Goal: Check status: Check status

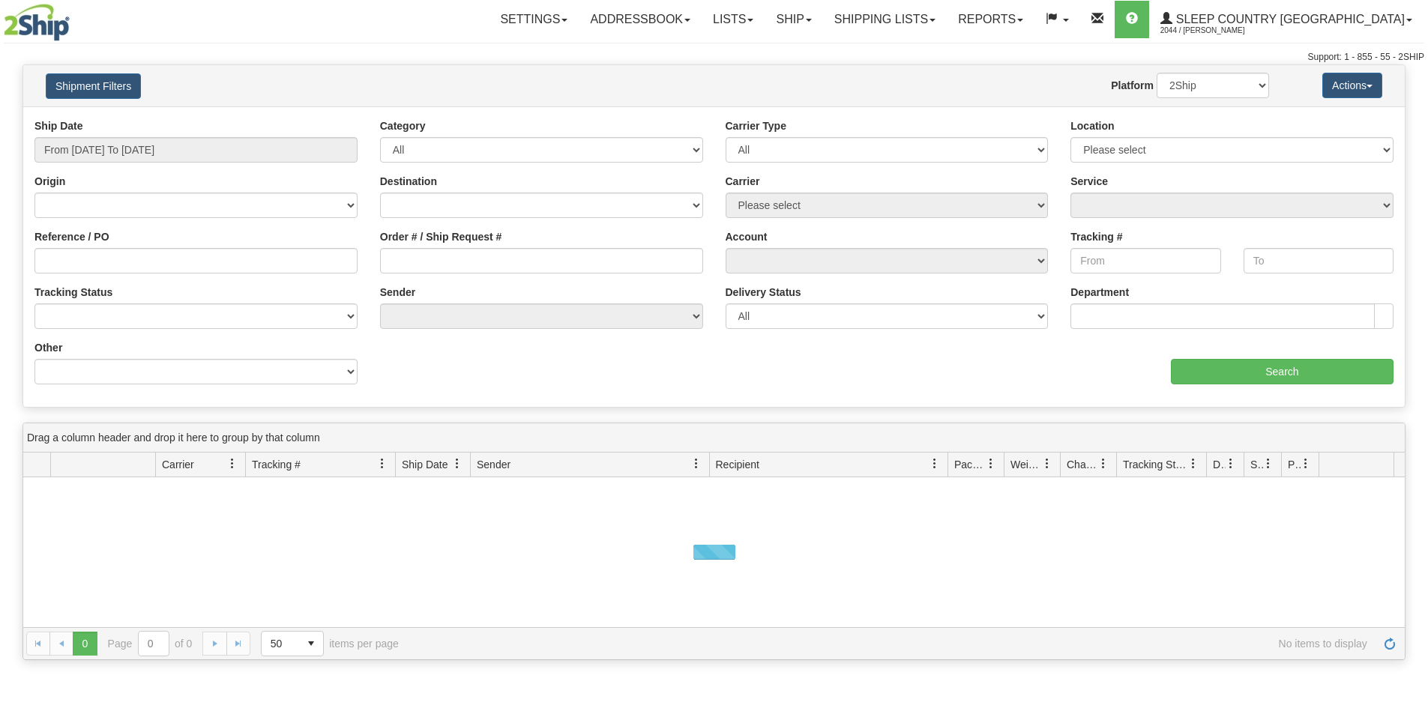
click at [104, 262] on input "Reference / PO" at bounding box center [195, 260] width 323 height 25
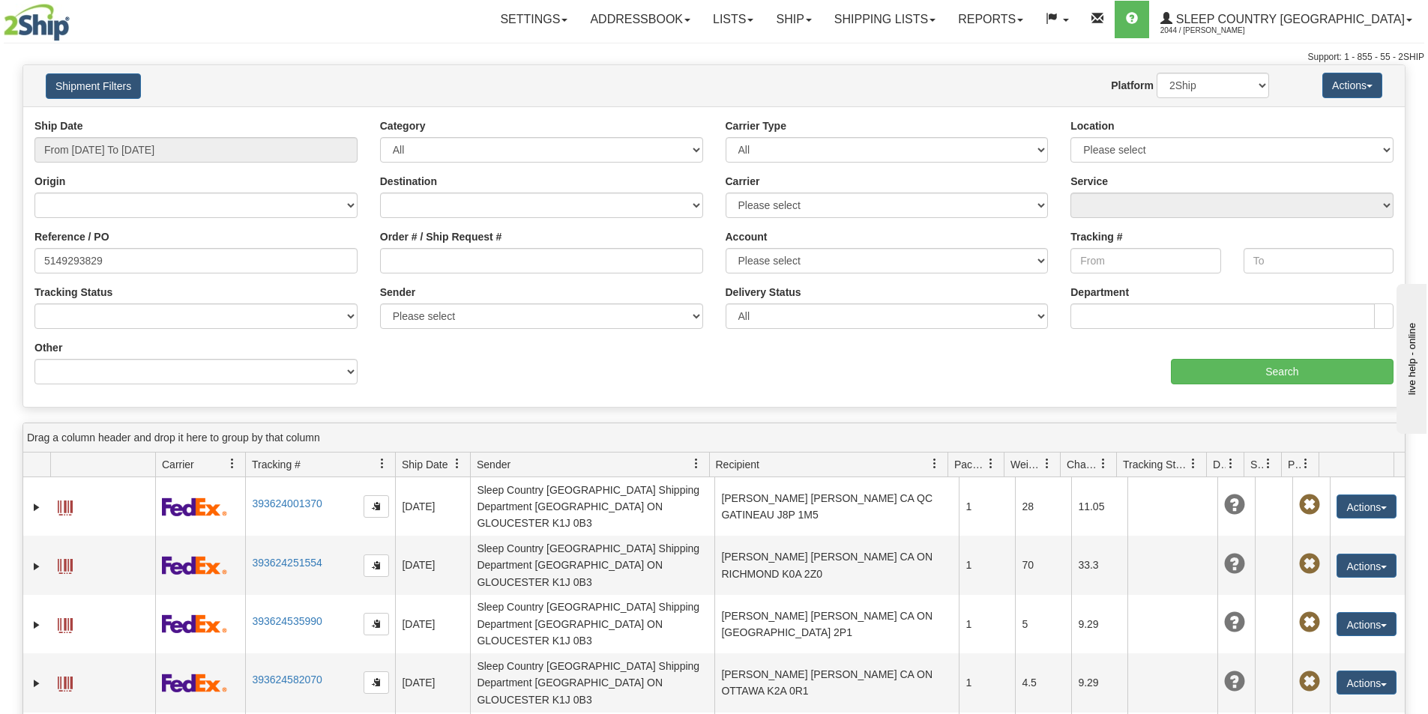
click at [0, 216] on html "Upgrade Account Cancel Toggle navigation Settings New Senders" at bounding box center [714, 357] width 1428 height 714
type input "5149293829"
drag, startPoint x: 71, startPoint y: 250, endPoint x: 103, endPoint y: 259, distance: 33.7
click at [72, 250] on input "5149293829" at bounding box center [195, 260] width 323 height 25
click at [124, 266] on input "5149293829" at bounding box center [195, 260] width 323 height 25
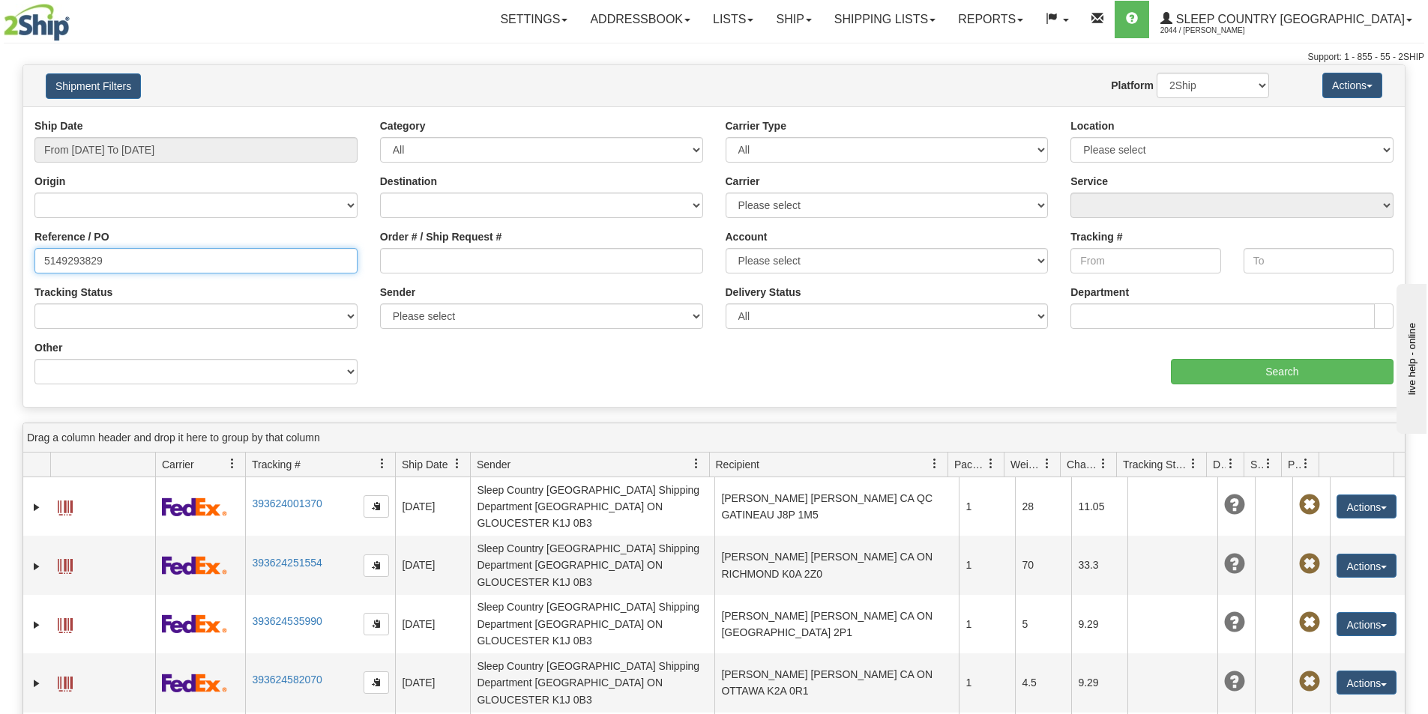
drag, startPoint x: 128, startPoint y: 261, endPoint x: -148, endPoint y: 269, distance: 275.9
click at [0, 269] on html "Upgrade Account Cancel Toggle navigation Settings New Senders" at bounding box center [714, 357] width 1428 height 714
click at [129, 264] on input "Reference / PO" at bounding box center [195, 260] width 323 height 25
paste input "9007I112242"
click at [47, 260] on input "9007I112242" at bounding box center [195, 260] width 323 height 25
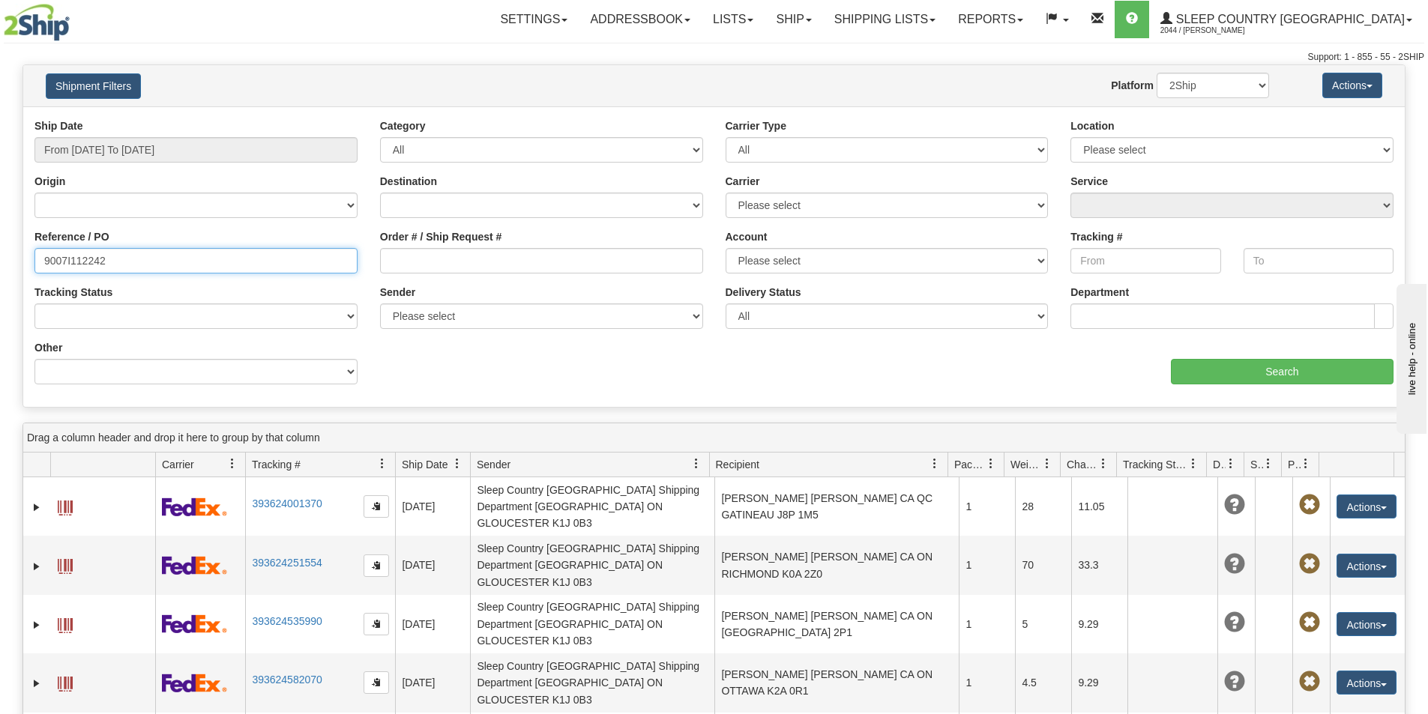
click at [45, 260] on input "9007I112242" at bounding box center [195, 260] width 323 height 25
type input "9007I112242"
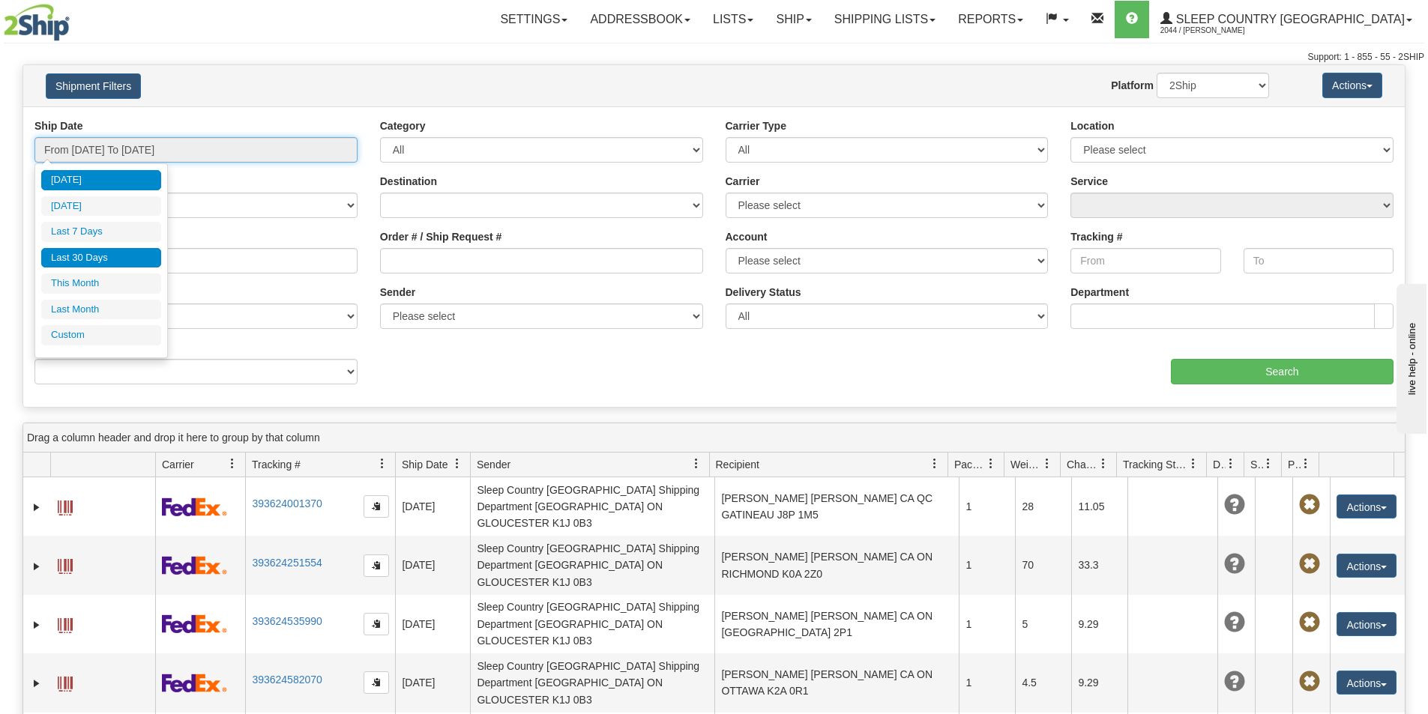
drag, startPoint x: 147, startPoint y: 151, endPoint x: 116, endPoint y: 251, distance: 104.3
click at [147, 152] on input "From [DATE] To [DATE]" at bounding box center [195, 149] width 323 height 25
click at [121, 262] on li "Last 30 Days" at bounding box center [101, 258] width 120 height 20
type input "From [DATE] To [DATE]"
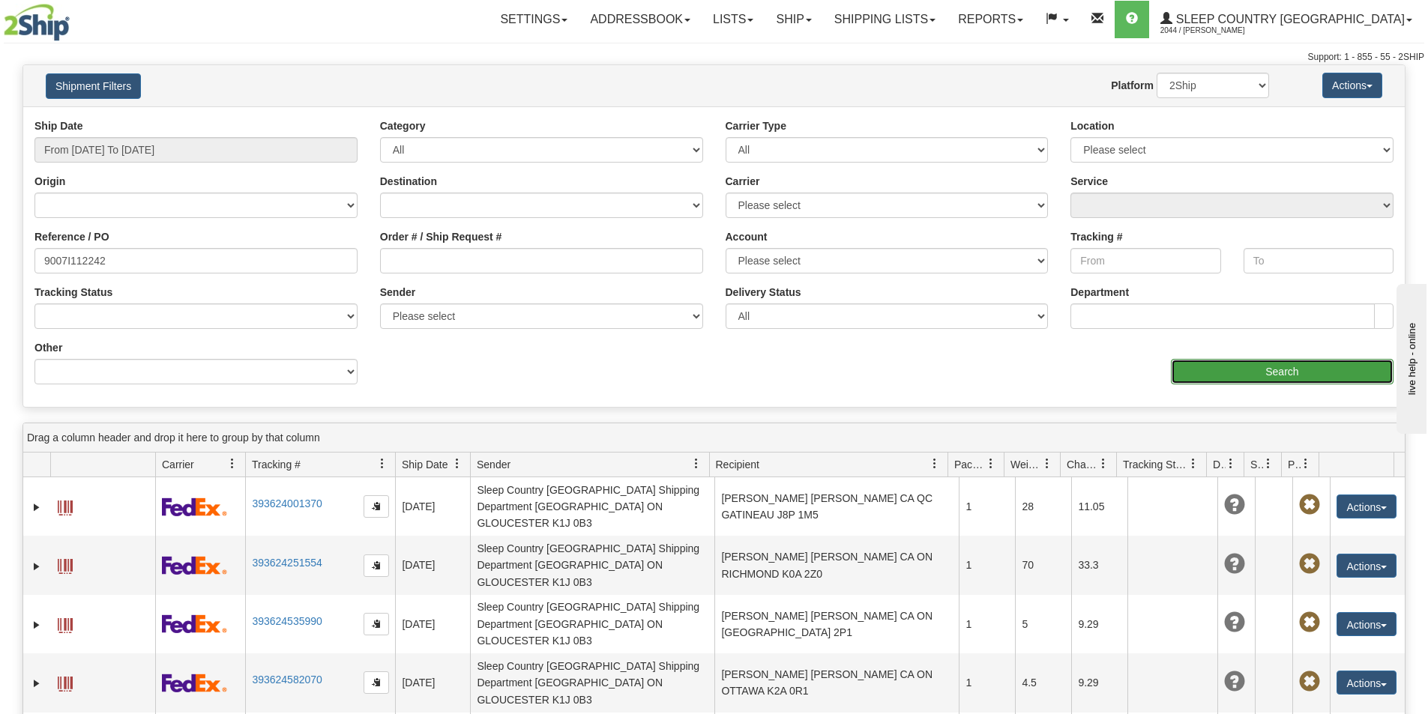
click at [1252, 372] on input "Search" at bounding box center [1282, 371] width 223 height 25
